Goal: Navigation & Orientation: Go to known website

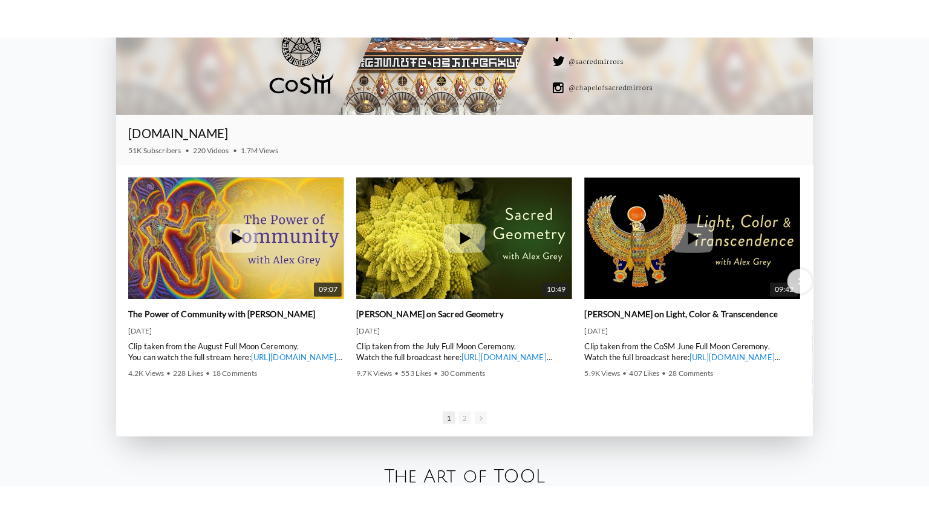
scroll to position [1770, 0]
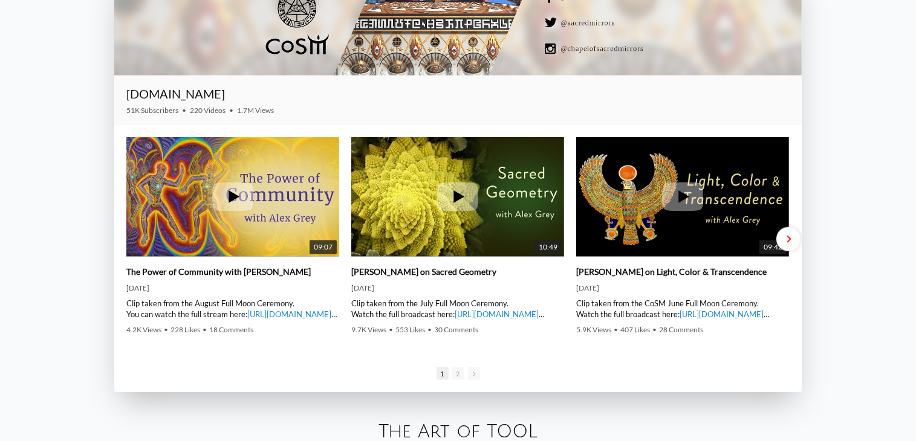
click at [787, 243] on span at bounding box center [788, 239] width 4 height 9
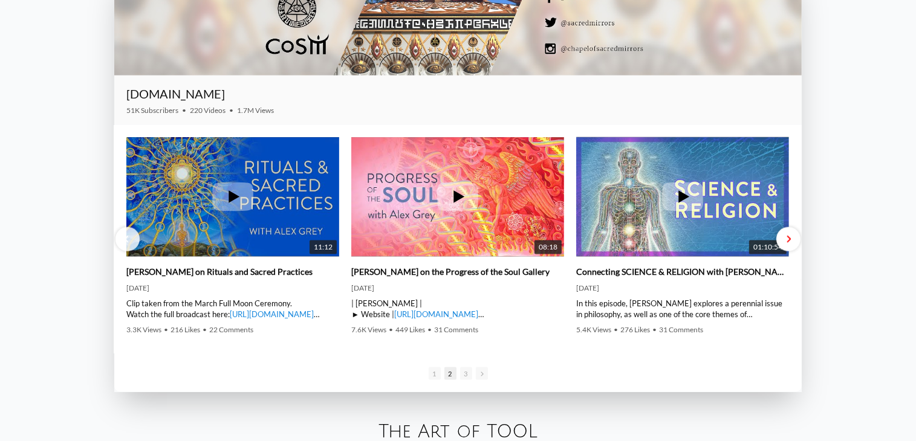
click at [791, 238] on div at bounding box center [789, 239] width 24 height 24
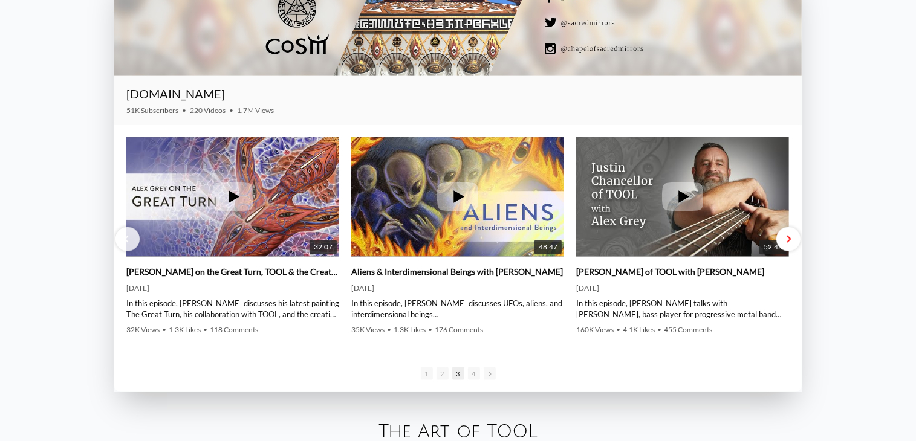
click at [789, 241] on span at bounding box center [788, 239] width 4 height 9
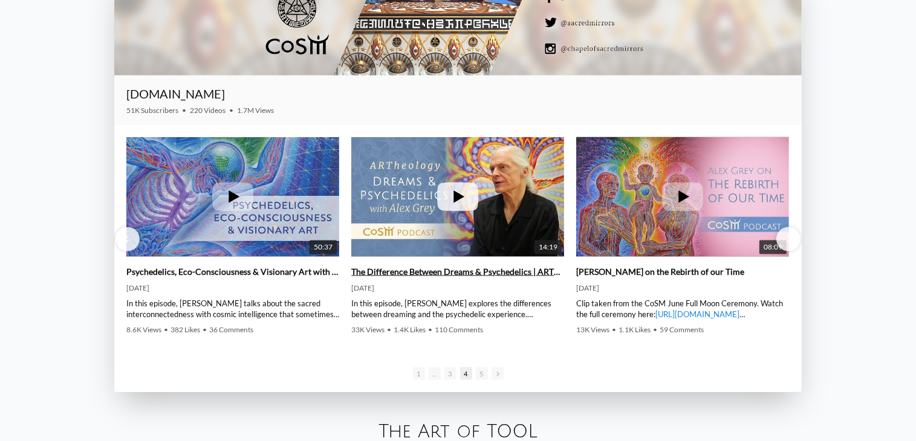
click at [458, 201] on icon at bounding box center [457, 197] width 41 height 29
